Goal: Information Seeking & Learning: Check status

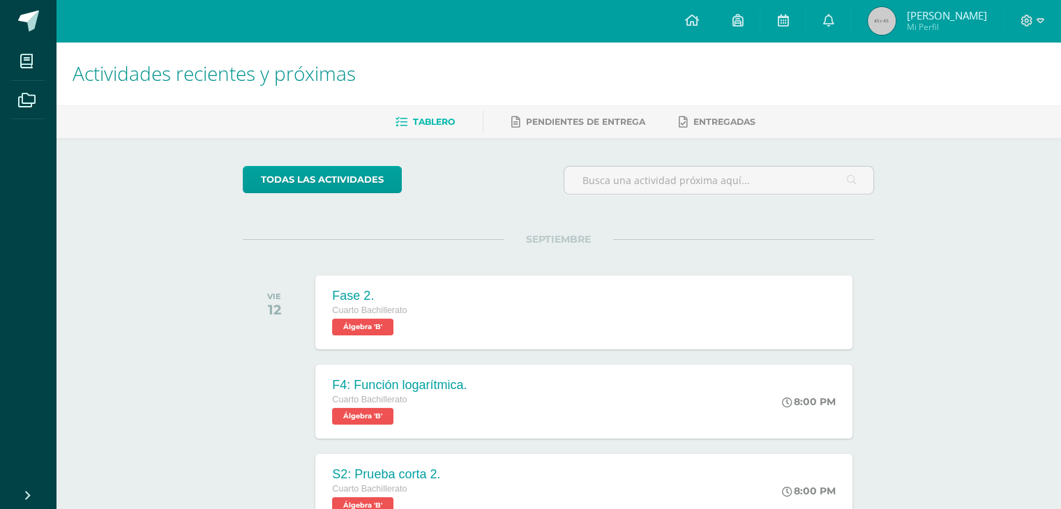
click at [842, 47] on h1 "Actividades recientes y próximas" at bounding box center [558, 73] width 971 height 63
click at [833, 26] on icon at bounding box center [827, 20] width 11 height 13
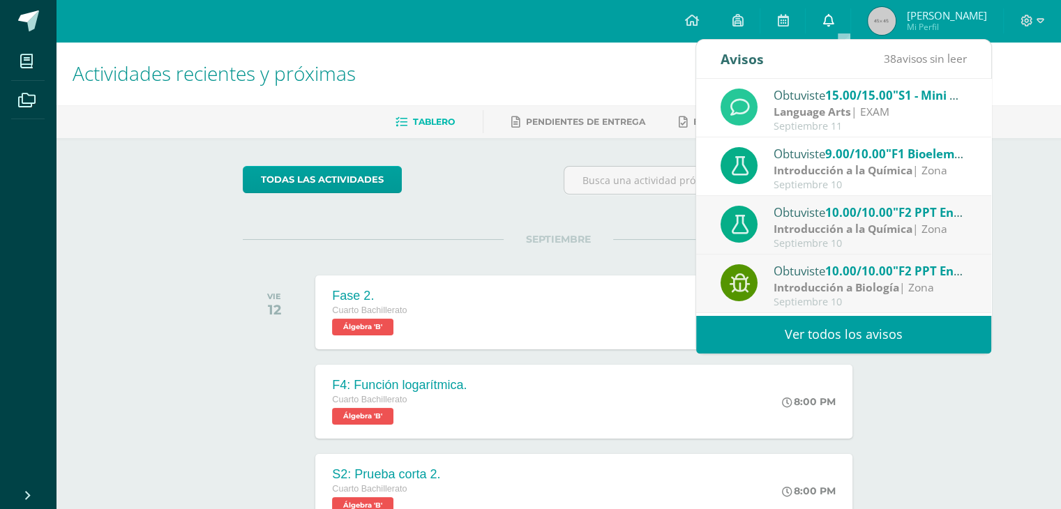
click at [833, 26] on icon at bounding box center [827, 20] width 11 height 13
click at [953, 22] on span "Mi Perfil" at bounding box center [946, 27] width 80 height 12
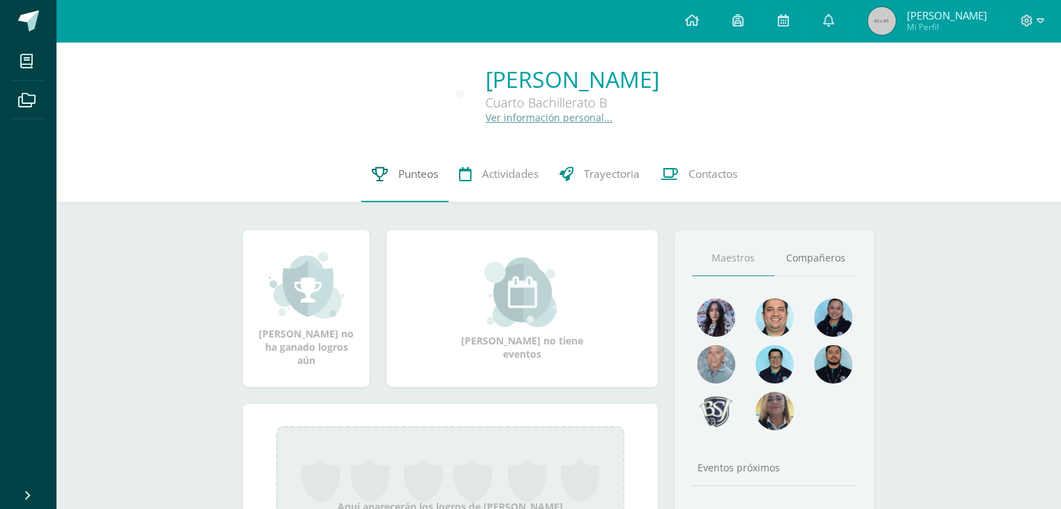
drag, startPoint x: 452, startPoint y: 171, endPoint x: 439, endPoint y: 176, distance: 13.7
click at [452, 172] on link "Actividades" at bounding box center [498, 174] width 100 height 56
click at [411, 185] on link "Punteos" at bounding box center [404, 174] width 87 height 56
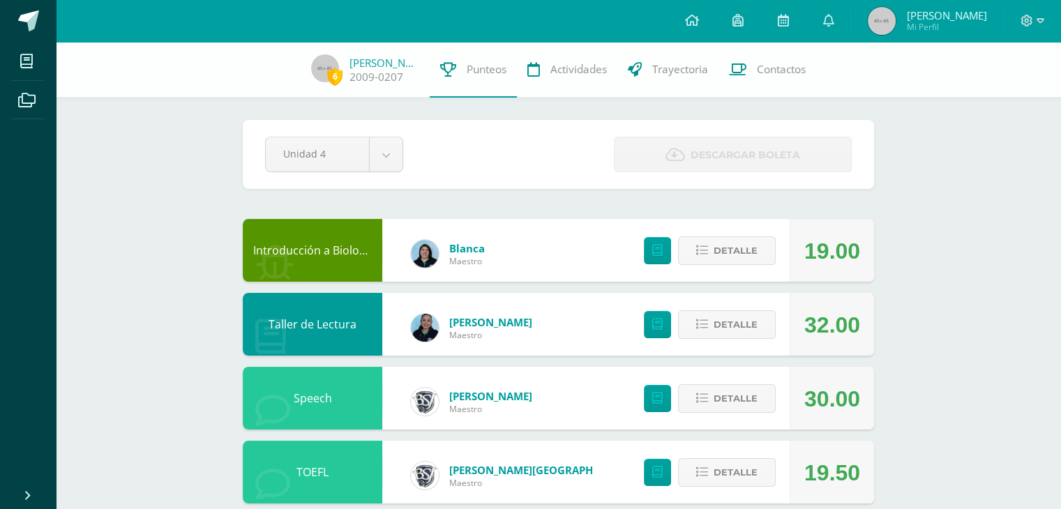
drag, startPoint x: 411, startPoint y: 183, endPoint x: 909, endPoint y: 196, distance: 498.1
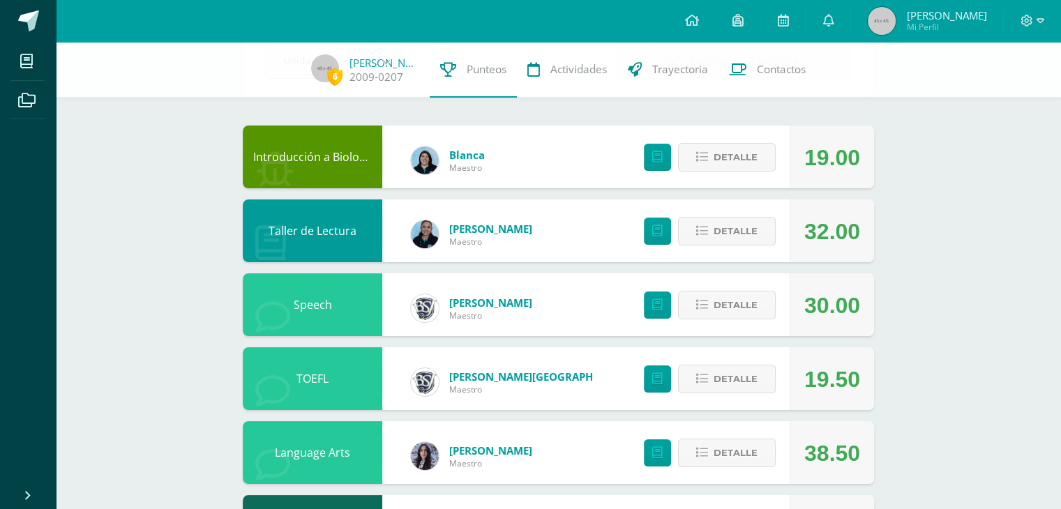
scroll to position [139, 0]
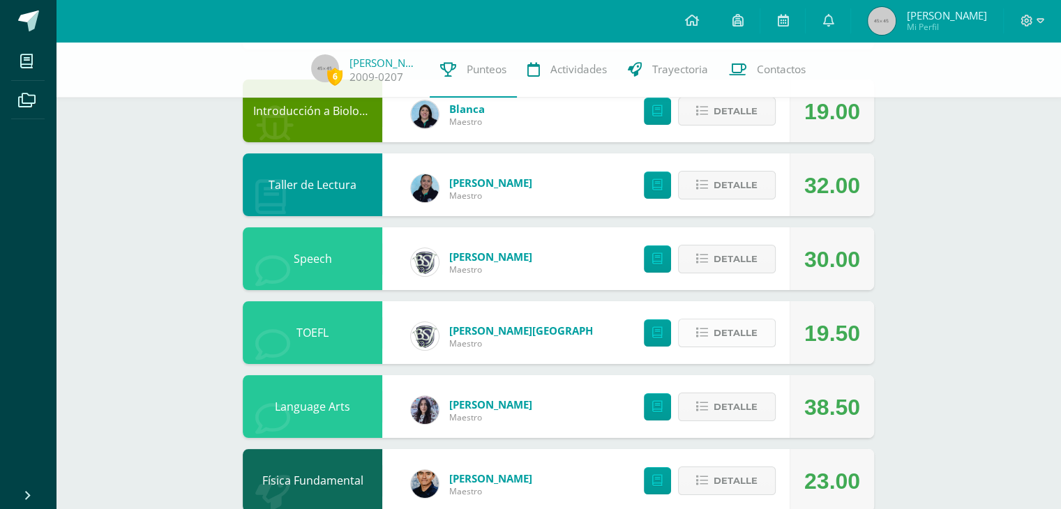
click at [739, 335] on span "Detalle" at bounding box center [735, 333] width 44 height 26
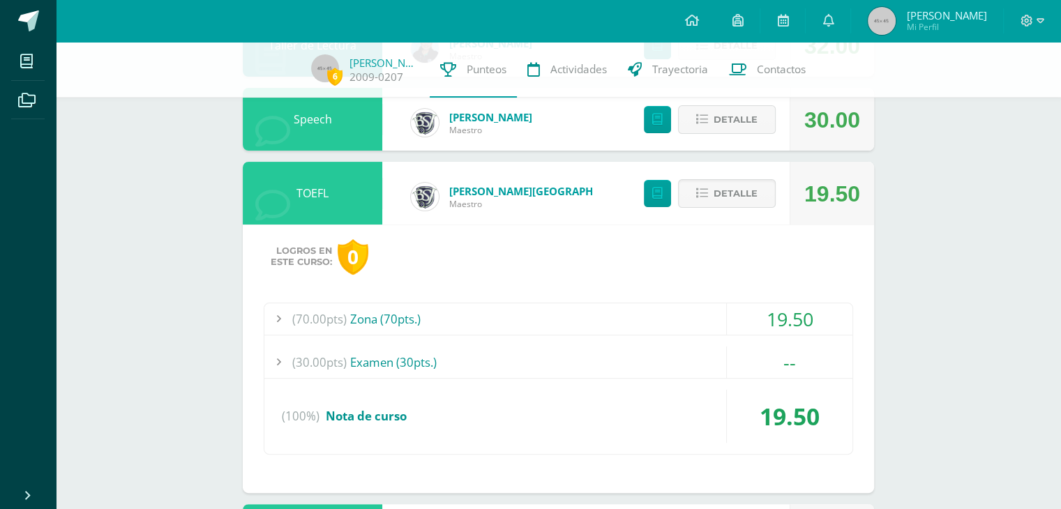
click at [485, 310] on div "(70.00pts) Zona (70pts.)" at bounding box center [558, 318] width 588 height 31
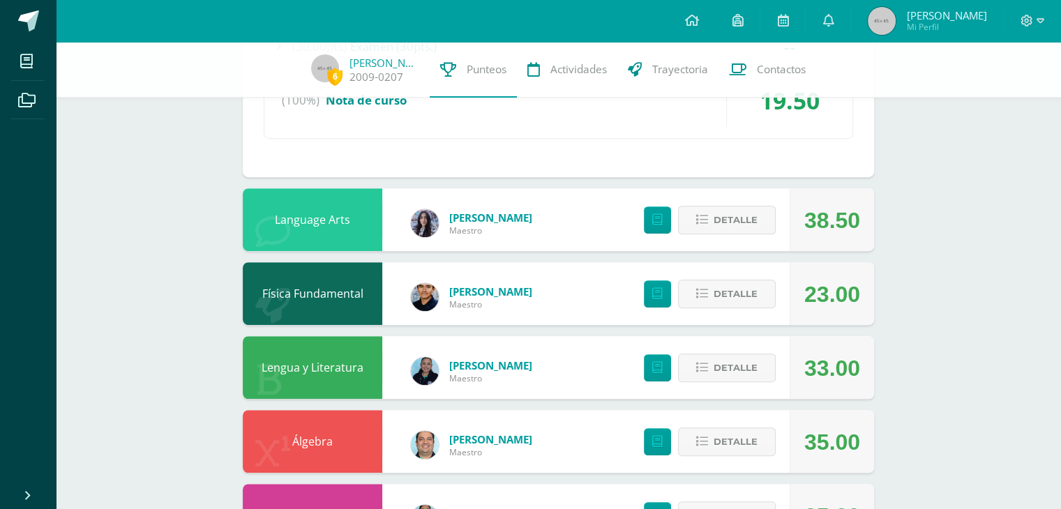
scroll to position [837, 0]
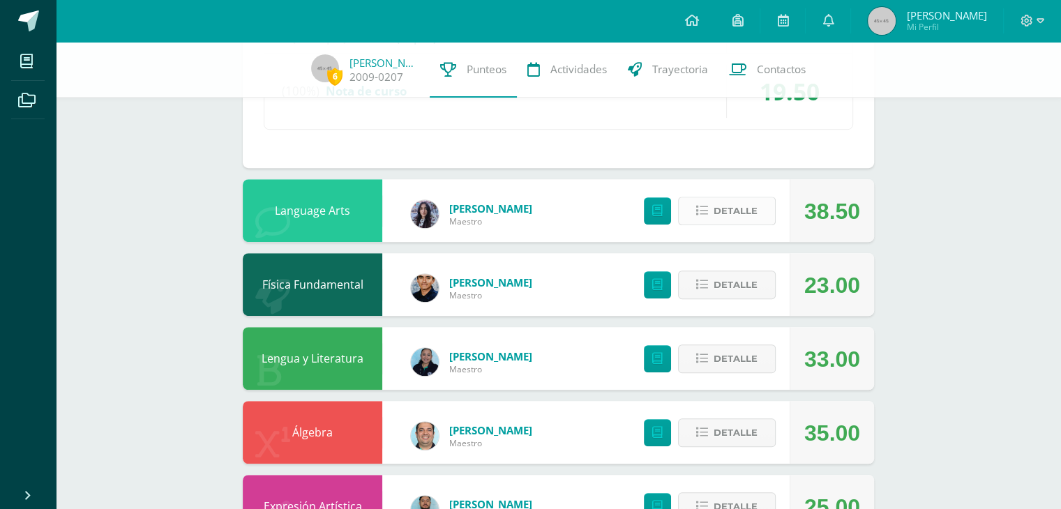
click at [752, 211] on span "Detalle" at bounding box center [735, 211] width 44 height 26
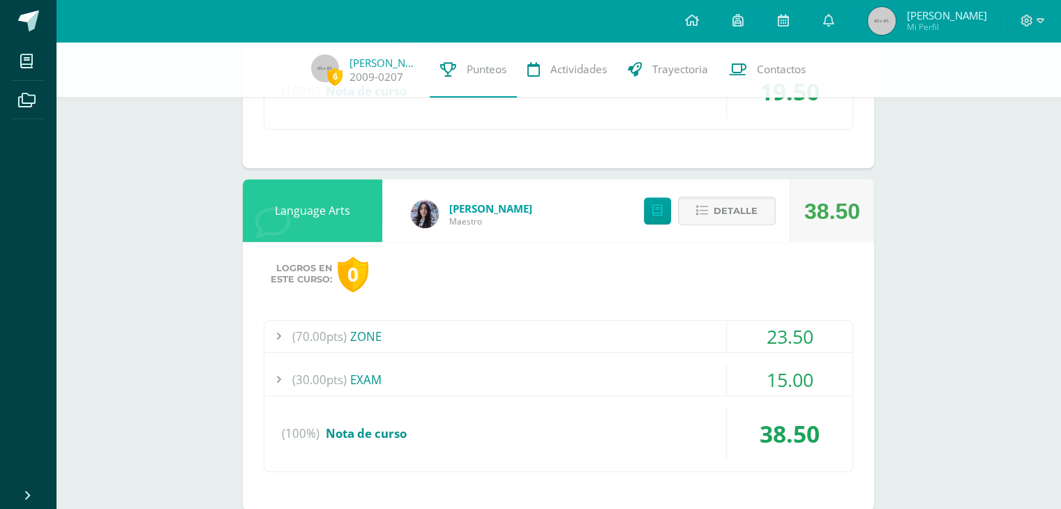
click at [572, 340] on div "(70.00pts) ZONE" at bounding box center [558, 336] width 588 height 31
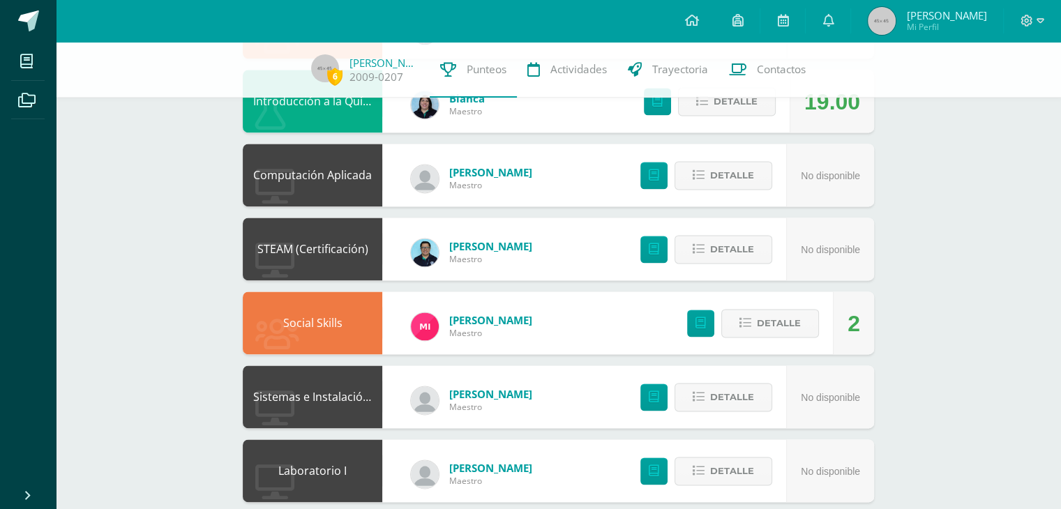
scroll to position [1932, 0]
